Goal: Contribute content: Contribute content

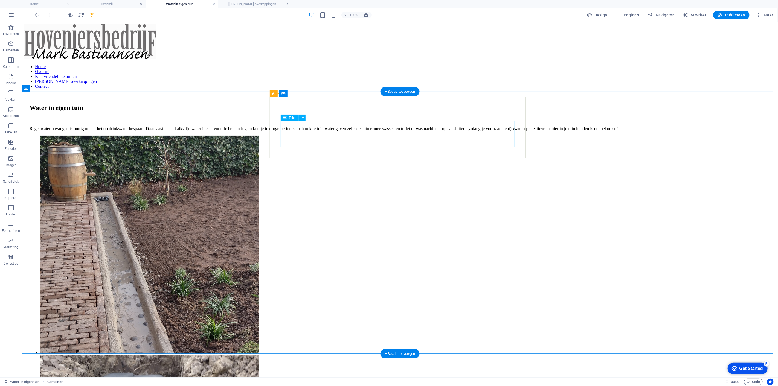
click at [308, 131] on div "Regenwater opvangen is nuttig omdat het op drinkwater bespaart. Daarnaast is he…" at bounding box center [399, 124] width 741 height 14
click at [309, 131] on div "Regenwater opvangen is nuttig omdat het op drinkwater bespaart. Daarnaast is he…" at bounding box center [399, 124] width 741 height 14
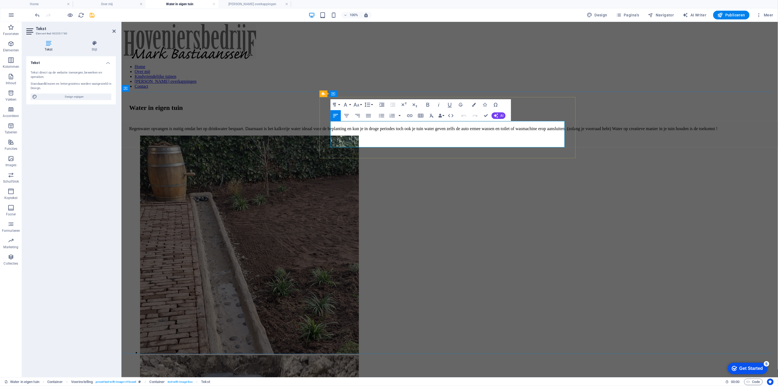
click at [361, 131] on p "Regenwater opvangen is nuttig omdat het op drinkwater bespaart. Daarnaast is he…" at bounding box center [449, 128] width 641 height 5
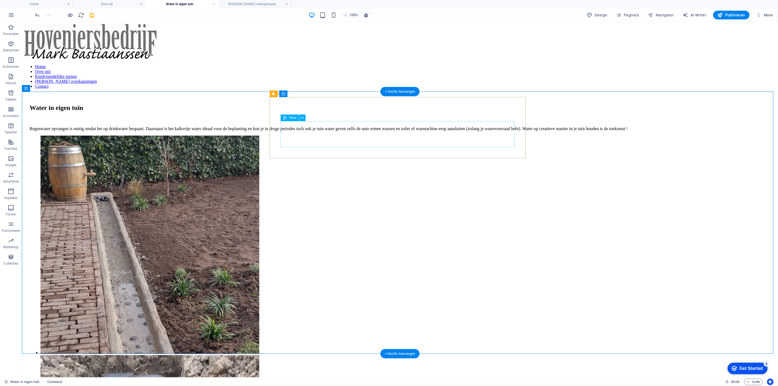
click at [376, 131] on div "Regenwater opvangen is nuttig omdat het op drinkwater bespaart. Daarnaast is he…" at bounding box center [399, 124] width 741 height 14
click at [374, 131] on div "Regenwater opvangen is nuttig omdat het op drinkwater bespaart. Daarnaast is he…" at bounding box center [399, 124] width 741 height 14
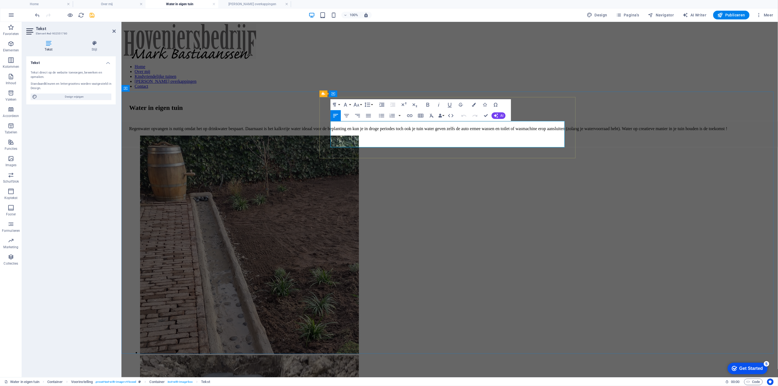
click at [423, 131] on p "Regenwater opvangen is nuttig omdat het op drinkwater bespaart. Daarnaast is he…" at bounding box center [449, 128] width 641 height 5
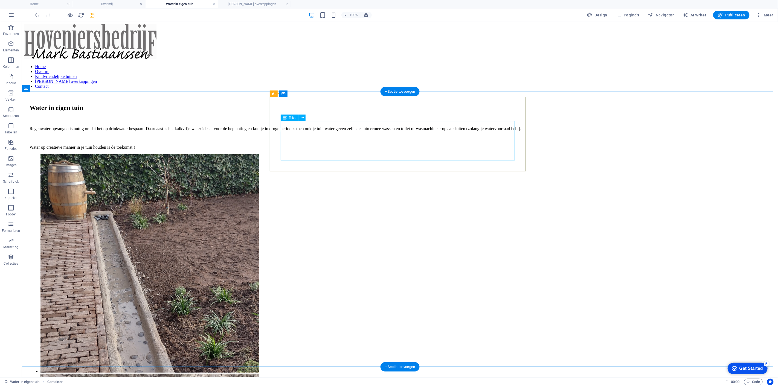
click at [356, 129] on div "Regenwater opvangen is nuttig omdat het op drinkwater bespaart. Daarnaast is he…" at bounding box center [399, 133] width 741 height 33
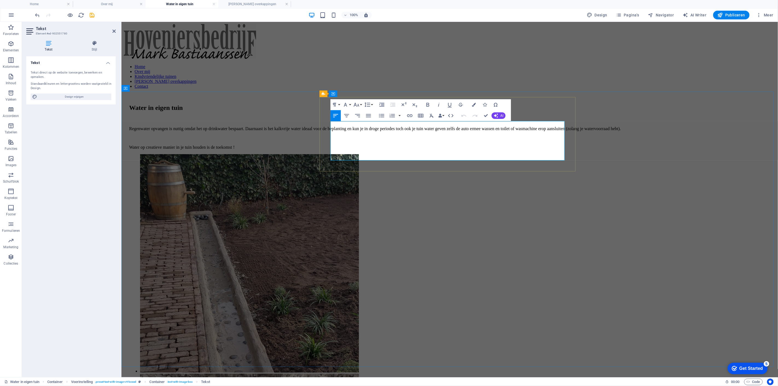
click at [414, 131] on p "Regenwater opvangen is nuttig omdat het op drinkwater bespaart. Daarnaast is he…" at bounding box center [449, 128] width 641 height 5
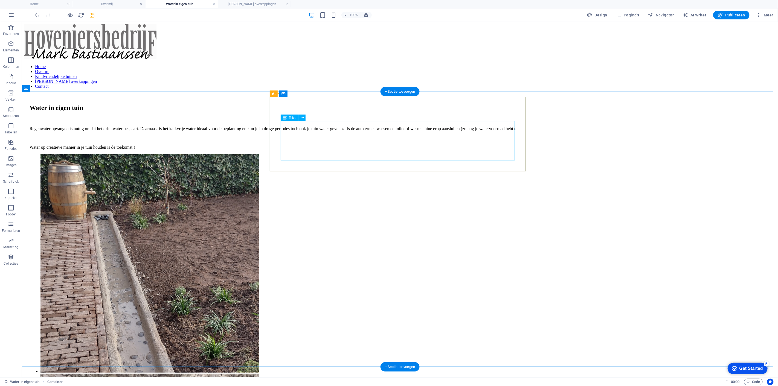
click at [388, 136] on div "Regenwater opvangen is nuttig omdat het drinkwater bespaart. Daarnaast is het k…" at bounding box center [399, 133] width 741 height 33
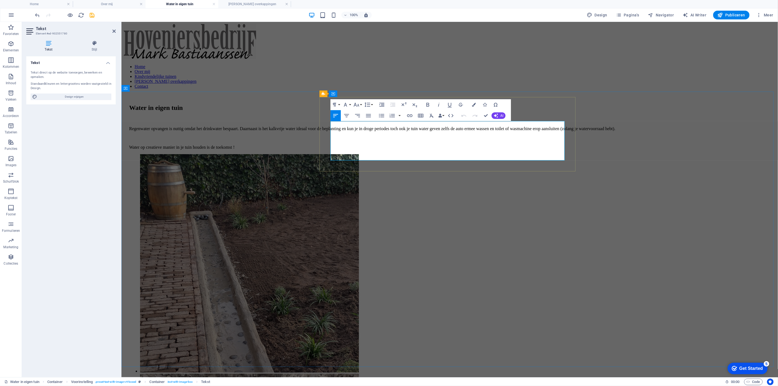
click at [439, 131] on p "Regenwater opvangen is nuttig omdat het drinkwater bespaart. Daarnaast is het k…" at bounding box center [449, 128] width 641 height 5
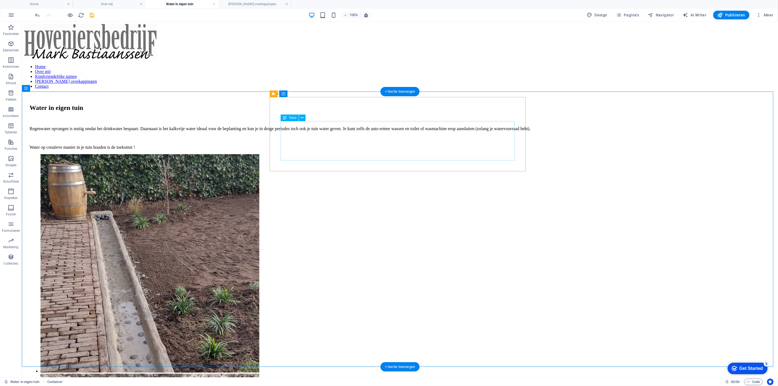
click at [458, 137] on div "Regenwater opvangen is nuttig omdat het drinkwater bespaart. Daarnaast is het k…" at bounding box center [399, 133] width 741 height 33
drag, startPoint x: 478, startPoint y: 137, endPoint x: 379, endPoint y: 137, distance: 99.3
click at [458, 137] on div "Regenwater opvangen is nuttig omdat het drinkwater bespaart. Daarnaast is het k…" at bounding box center [399, 133] width 741 height 33
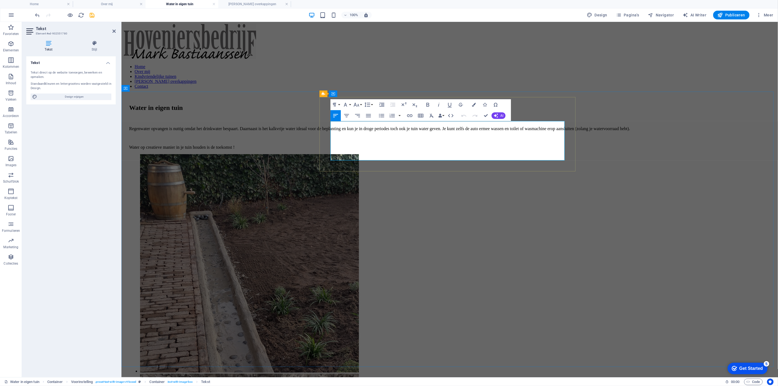
click at [458, 131] on p "Regenwater opvangen is nuttig omdat het drinkwater bespaart. Daarnaast is het k…" at bounding box center [449, 128] width 641 height 5
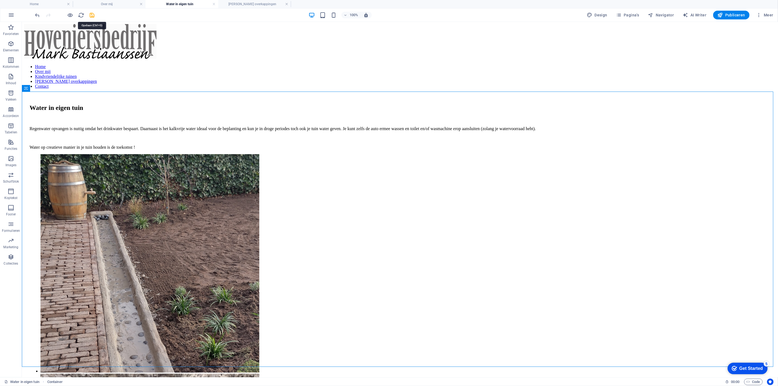
click at [92, 14] on icon "save" at bounding box center [92, 15] width 6 height 6
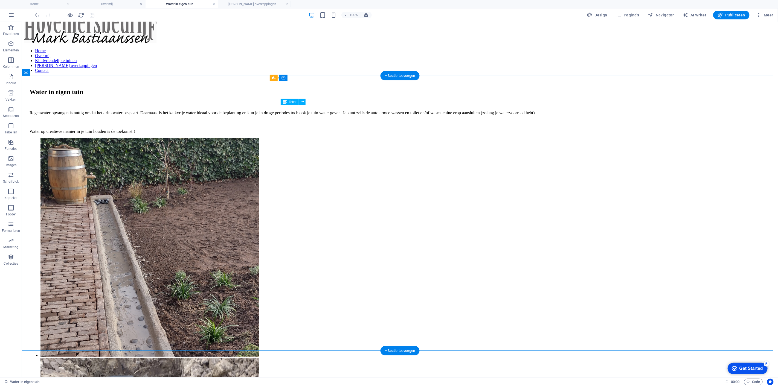
click at [367, 134] on div "Regenwater opvangen is nuttig omdat het drinkwater bespaart. Daarnaast is het k…" at bounding box center [399, 117] width 741 height 33
drag, startPoint x: 367, startPoint y: 141, endPoint x: 268, endPoint y: 141, distance: 99.1
click at [368, 134] on div "Regenwater opvangen is nuttig omdat het drinkwater bespaart. Daarnaast is het k…" at bounding box center [399, 117] width 741 height 33
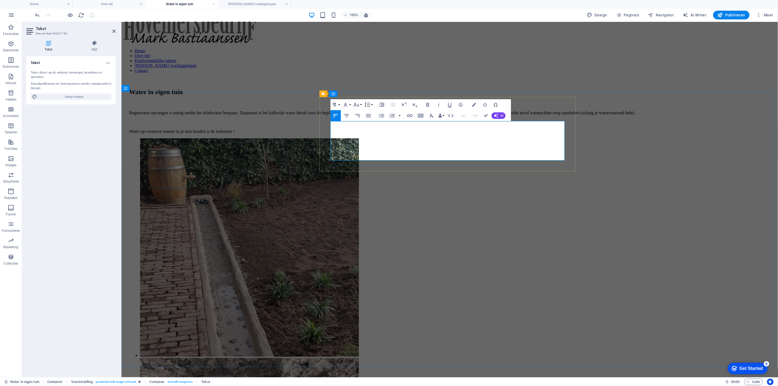
scroll to position [0, 0]
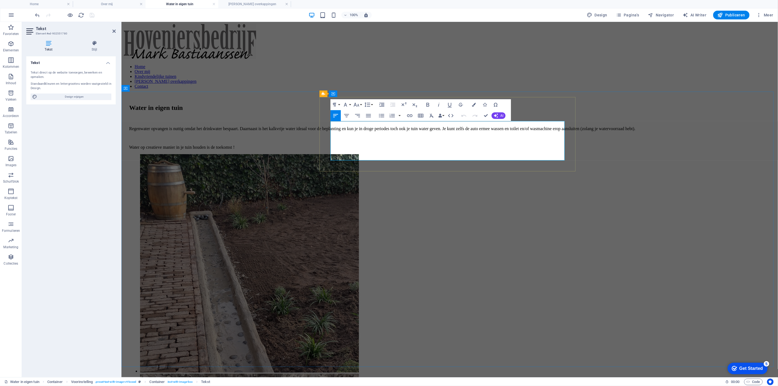
click at [445, 150] on p "Water op creatieve manier in je tuin houden is de toekomst !" at bounding box center [449, 147] width 641 height 5
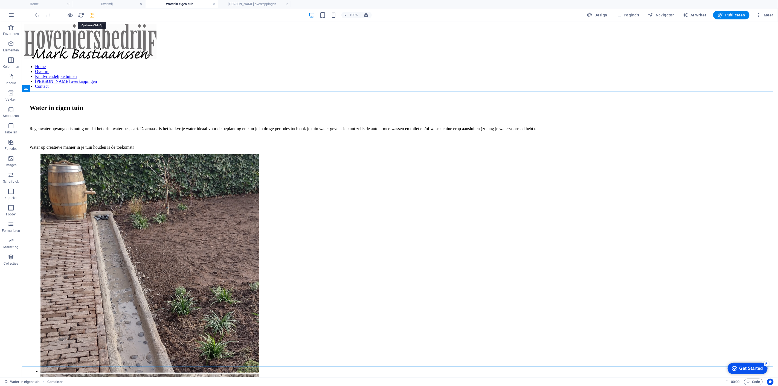
click at [93, 14] on icon "save" at bounding box center [92, 15] width 6 height 6
click at [316, 136] on div "Regenwater opvangen is nuttig omdat het drinkwater bespaart. Daarnaast is het k…" at bounding box center [399, 133] width 741 height 33
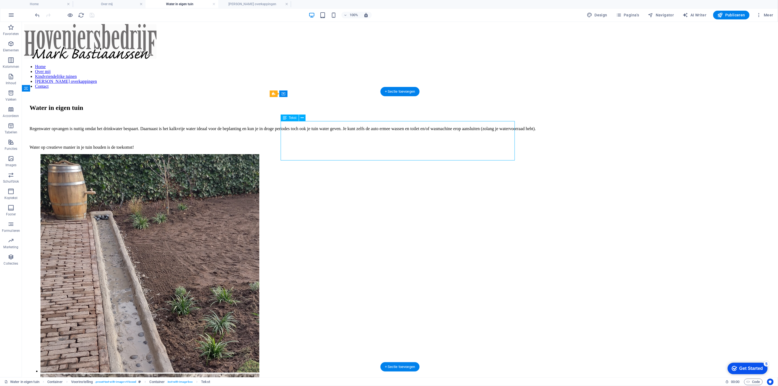
click at [316, 136] on div "Regenwater opvangen is nuttig omdat het drinkwater bespaart. Daarnaast is het k…" at bounding box center [399, 133] width 741 height 33
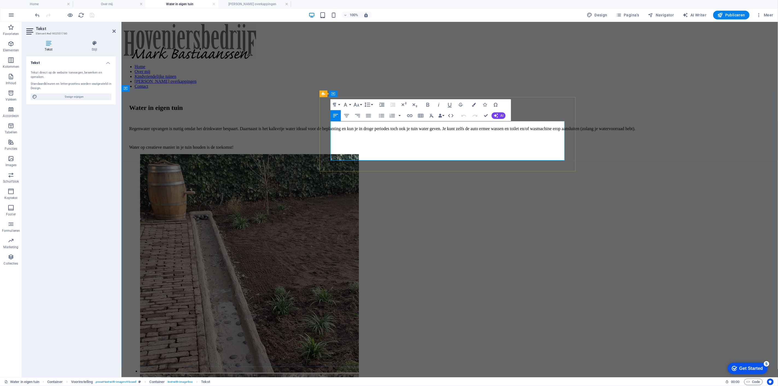
click at [367, 131] on p "Regenwater opvangen is nuttig omdat het drinkwater bespaart. Daarnaast is het k…" at bounding box center [449, 128] width 641 height 5
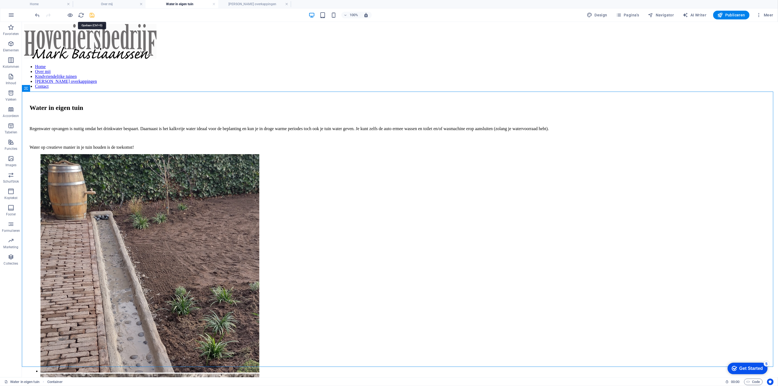
click at [91, 15] on icon "save" at bounding box center [92, 15] width 6 height 6
click at [302, 150] on div "Regenwater opvangen is nuttig omdat het drinkwater bespaart. Daarnaast is het k…" at bounding box center [399, 133] width 741 height 33
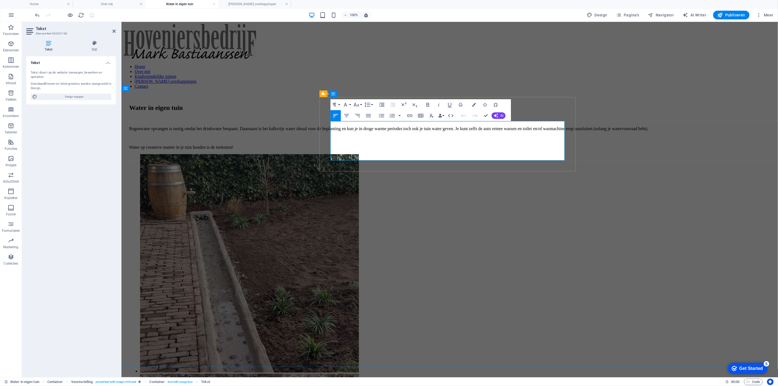
click at [348, 150] on p "Water op creatieve manier in je tuin houden is de toekomst!" at bounding box center [449, 147] width 641 height 5
drag, startPoint x: 270, startPoint y: 136, endPoint x: 372, endPoint y: 134, distance: 102.1
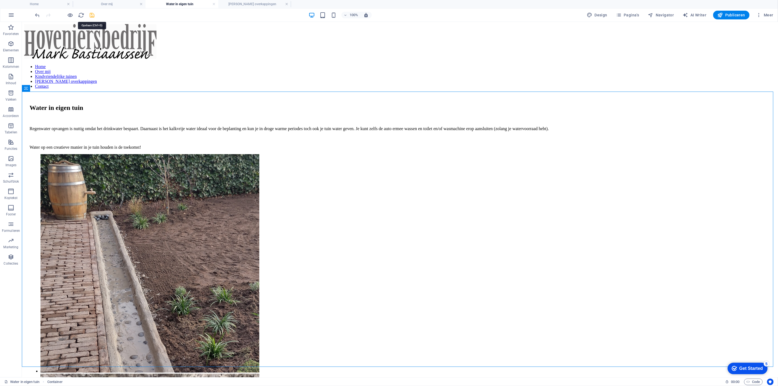
click at [91, 12] on icon "save" at bounding box center [92, 15] width 6 height 6
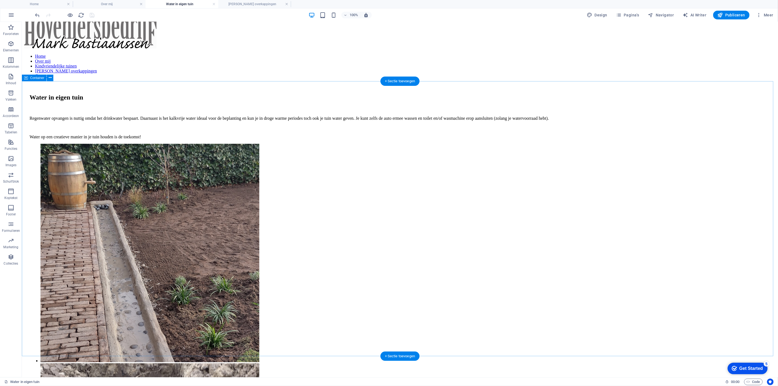
scroll to position [16, 0]
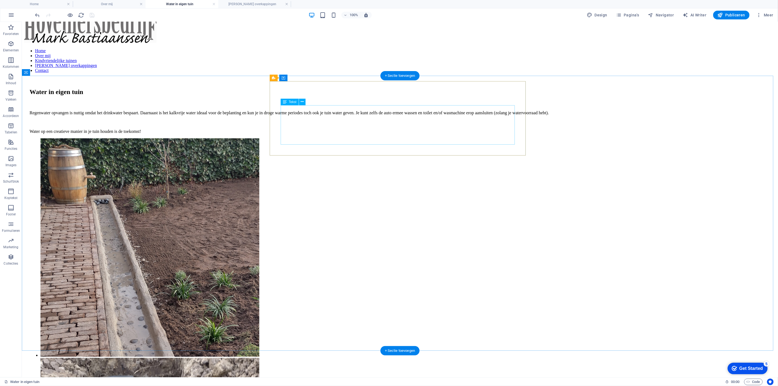
click at [407, 123] on div "Regenwater opvangen is nuttig omdat het drinkwater bespaart. Daarnaast is het k…" at bounding box center [399, 117] width 741 height 33
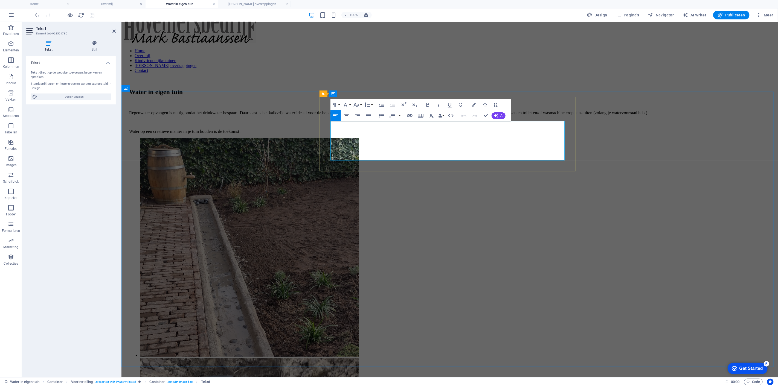
scroll to position [0, 0]
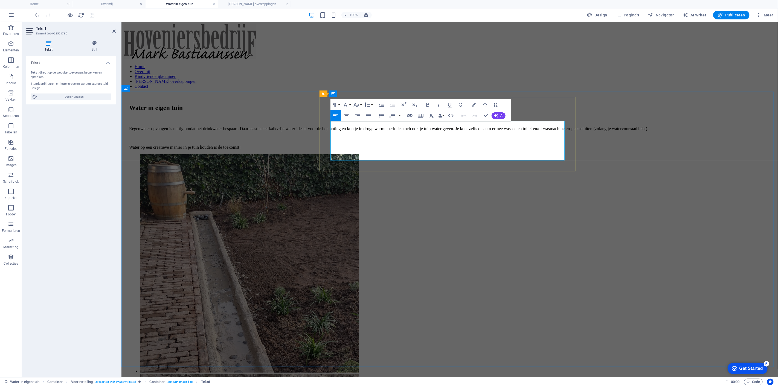
click at [456, 131] on p "Regenwater opvangen is nuttig omdat het drinkwater bespaart. Daarnaast is het k…" at bounding box center [449, 128] width 641 height 5
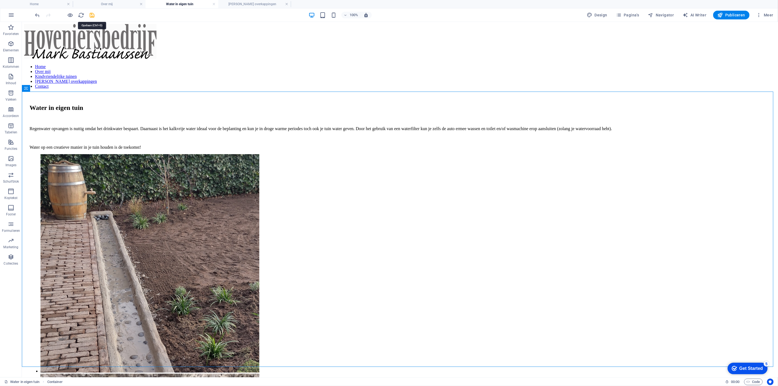
click at [93, 15] on icon "save" at bounding box center [92, 15] width 6 height 6
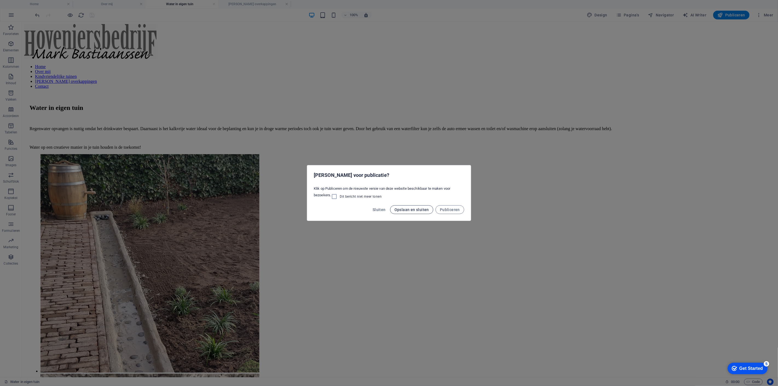
click at [405, 210] on span "Opslaan en sluiten" at bounding box center [412, 210] width 34 height 4
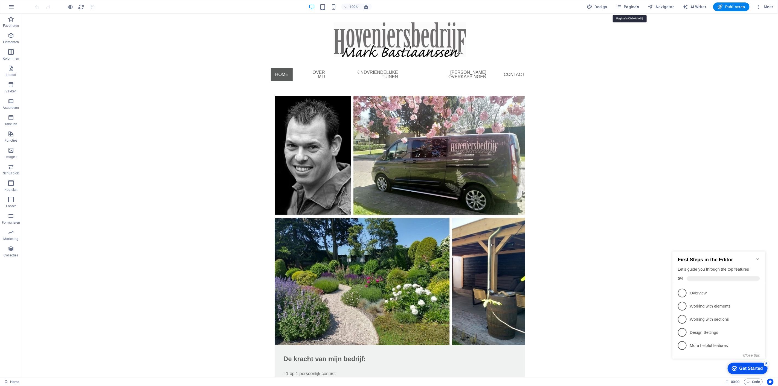
click at [631, 7] on span "Pagina's" at bounding box center [627, 6] width 23 height 5
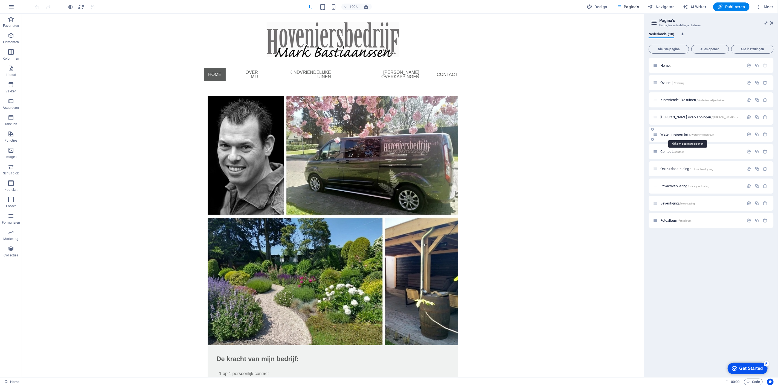
click at [672, 134] on span "Water in eigen tuin /water-in-eigen-tuin" at bounding box center [688, 134] width 54 height 4
